Goal: Contribute content

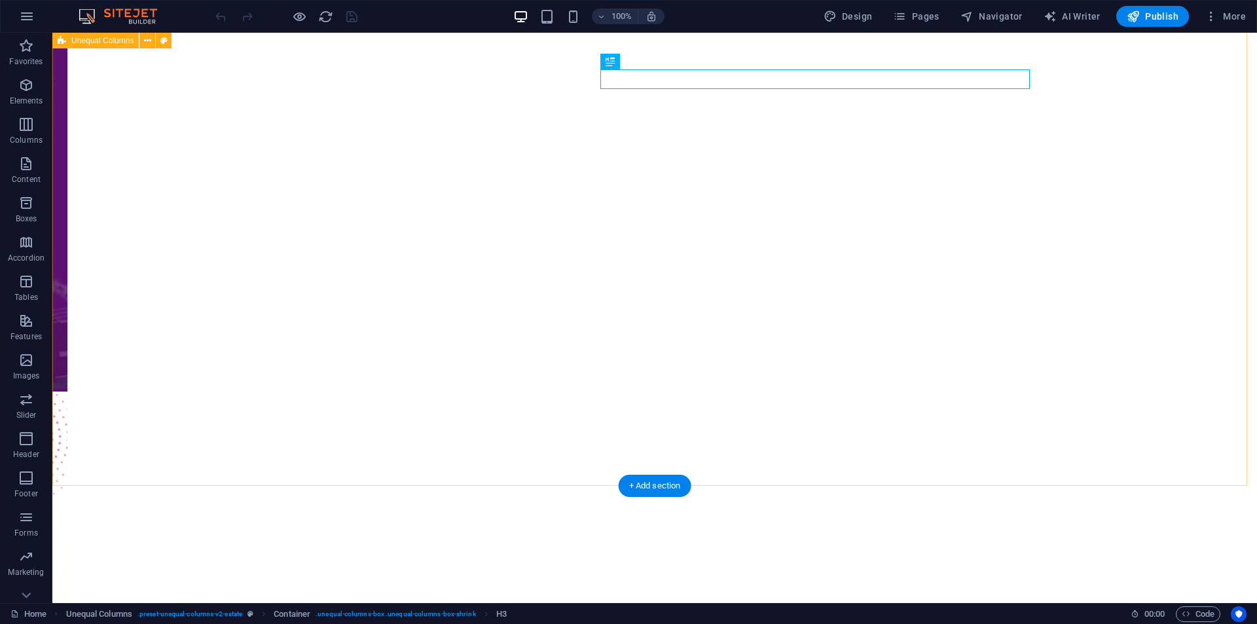
scroll to position [822, 0]
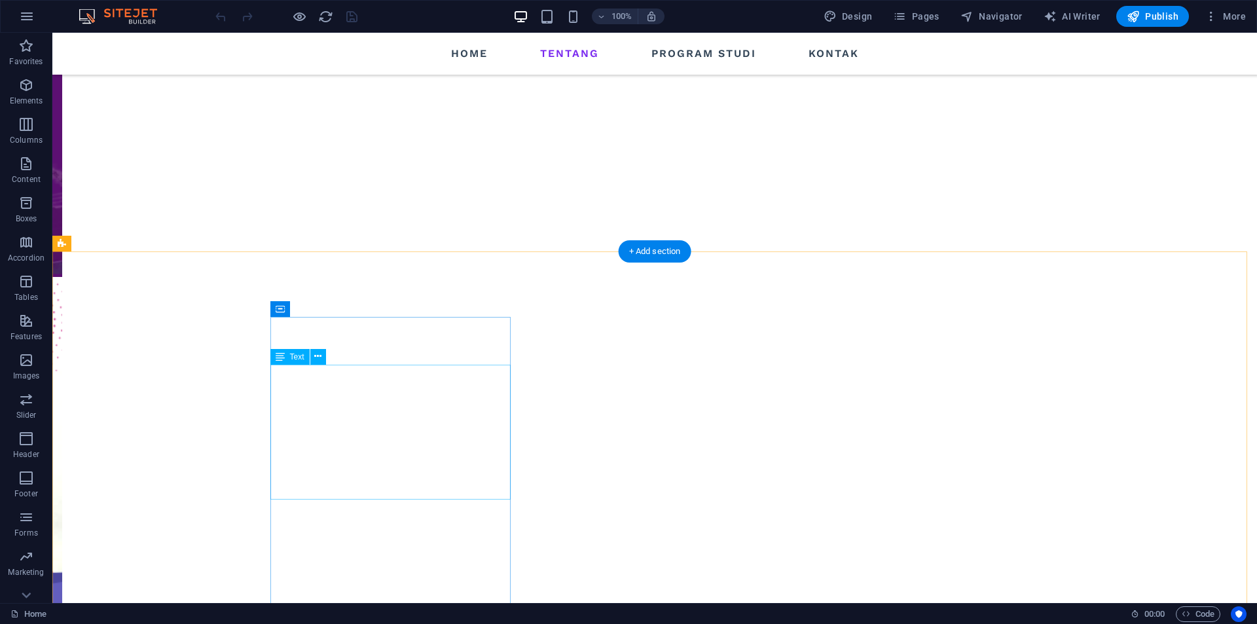
click at [318, 359] on icon at bounding box center [317, 357] width 7 height 14
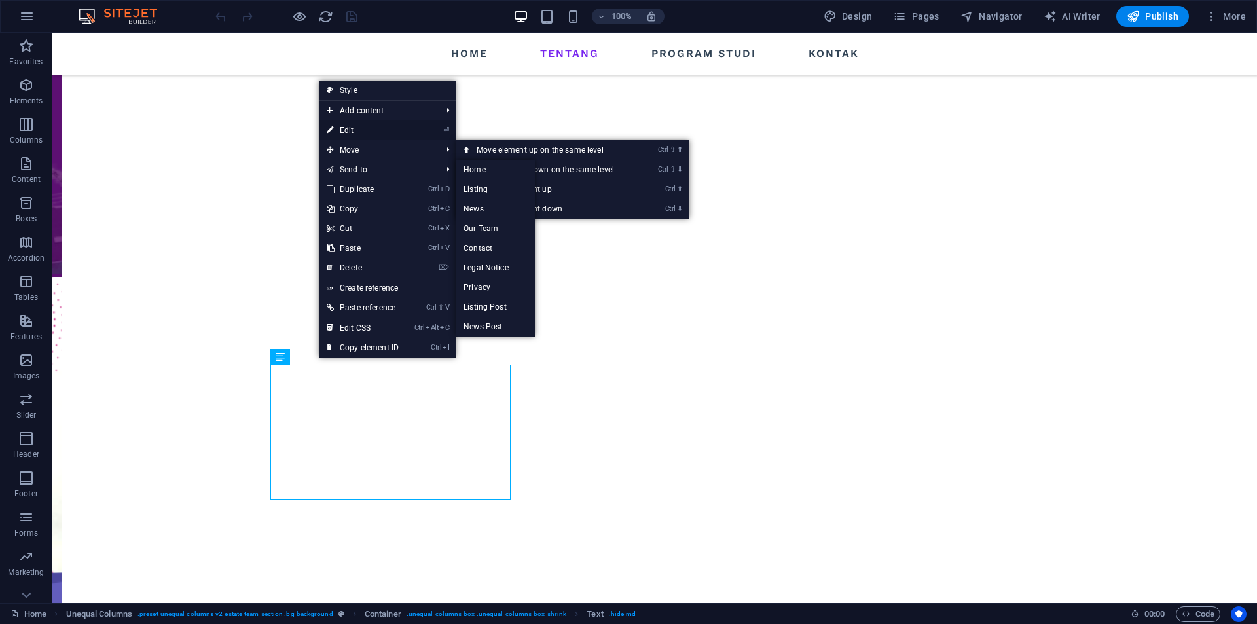
click at [363, 130] on link "⏎ Edit" at bounding box center [363, 130] width 88 height 20
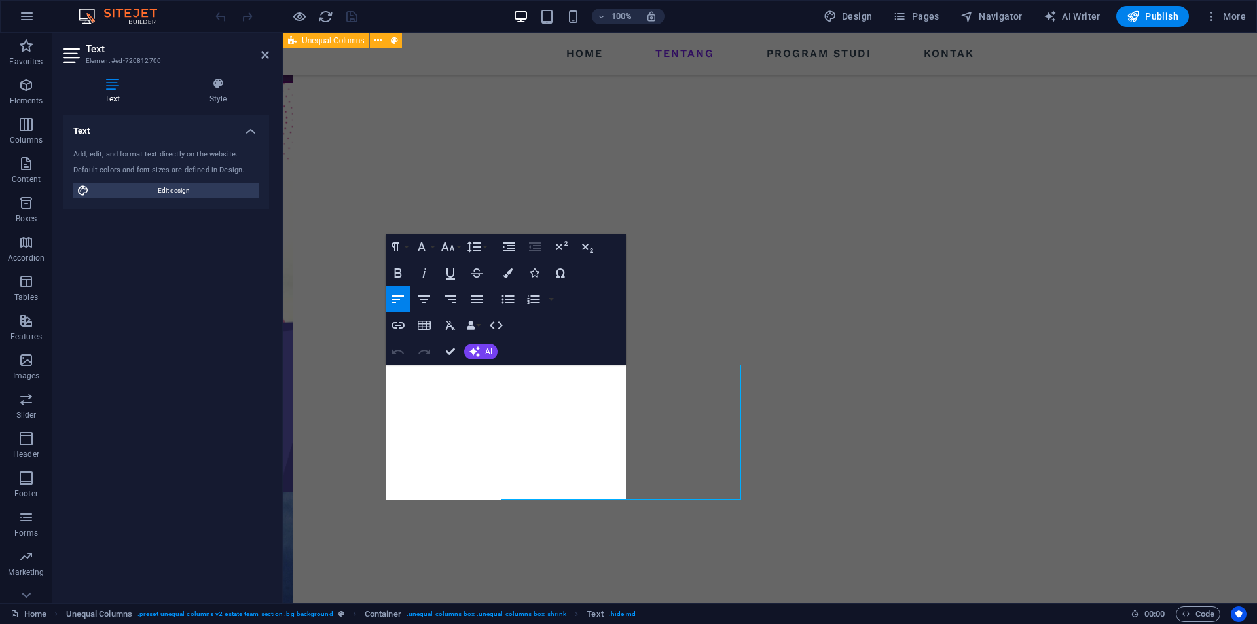
scroll to position [725, 0]
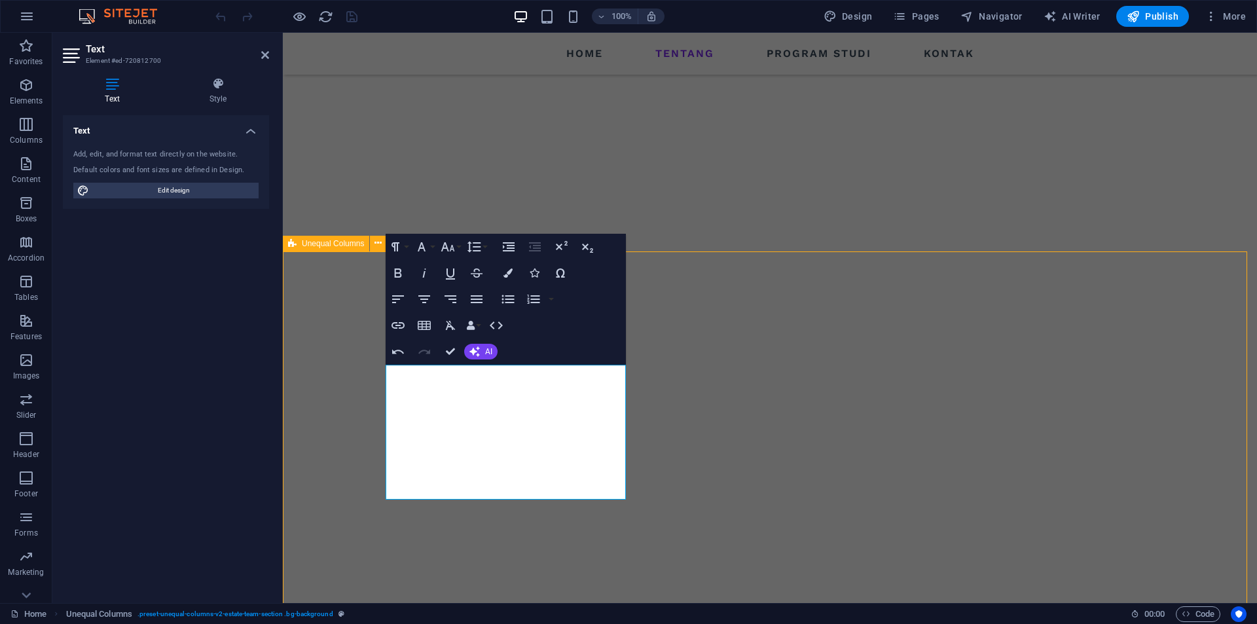
scroll to position [822, 0]
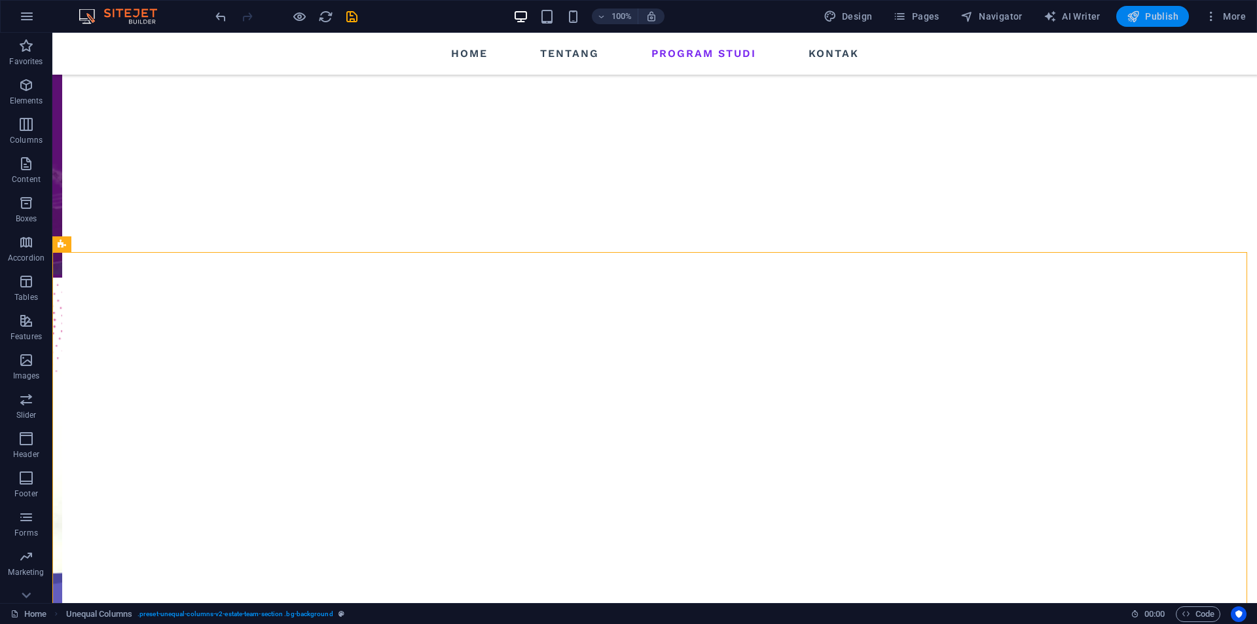
click at [1140, 18] on icon "button" at bounding box center [1133, 16] width 13 height 13
